Goal: Transaction & Acquisition: Purchase product/service

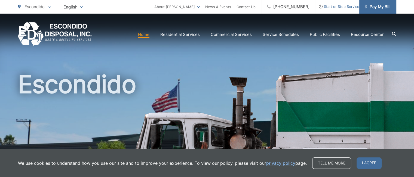
click at [379, 5] on span "Pay My Bill" at bounding box center [378, 7] width 26 height 7
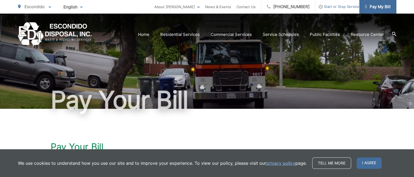
click at [377, 7] on span "Pay My Bill" at bounding box center [378, 7] width 26 height 7
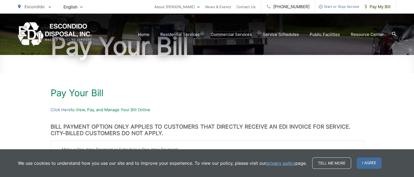
scroll to position [82, 0]
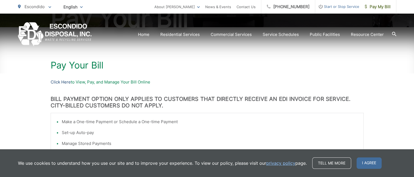
click at [53, 84] on link "Click Here" at bounding box center [61, 82] width 20 height 7
